Goal: Transaction & Acquisition: Purchase product/service

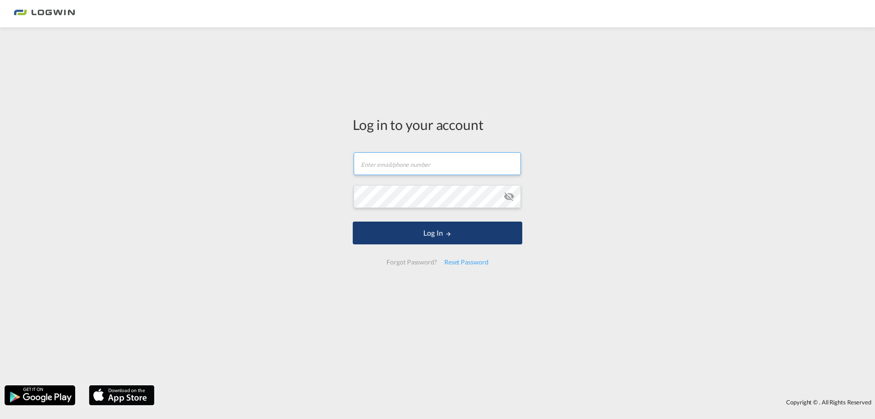
type input "[PERSON_NAME][EMAIL_ADDRESS][PERSON_NAME][DOMAIN_NAME]"
click at [413, 234] on button "Log In" at bounding box center [437, 232] width 169 height 23
